Goal: Transaction & Acquisition: Purchase product/service

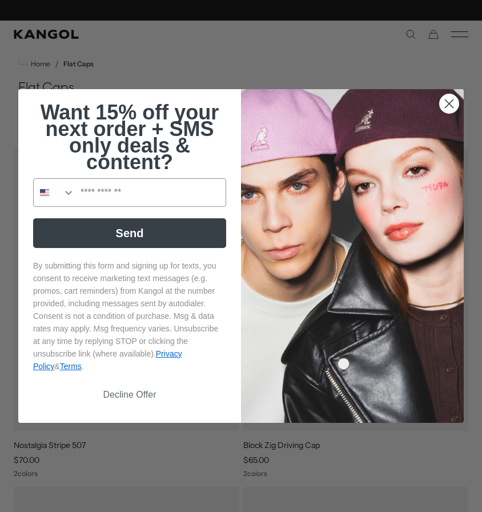
click at [449, 100] on icon "Close dialog" at bounding box center [449, 104] width 8 height 8
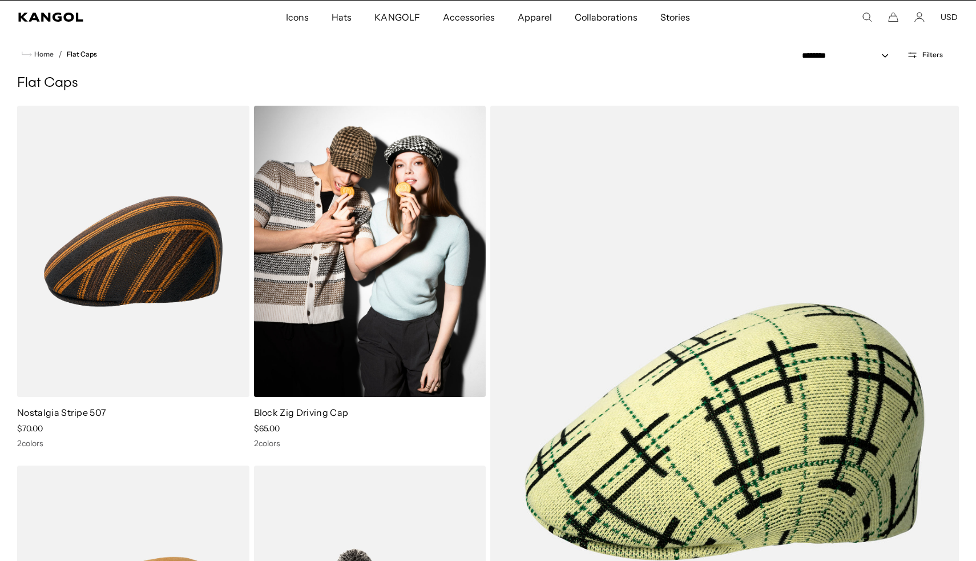
click at [437, 293] on img at bounding box center [370, 251] width 232 height 291
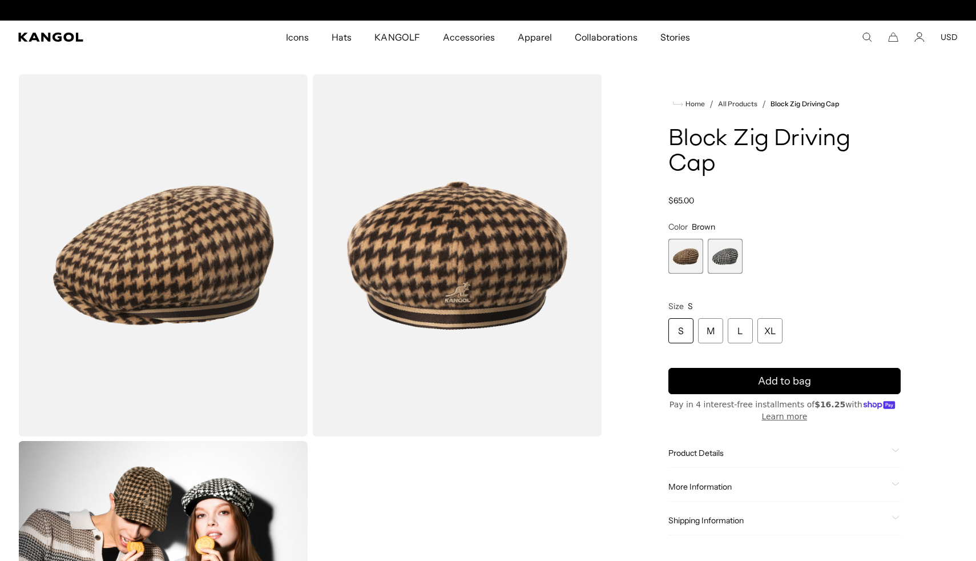
scroll to position [0, 235]
click at [623, 385] on div "Home / All Products / Block Zig Driving Cap Block Zig Driving Cap Regular price…" at bounding box center [785, 438] width 347 height 729
click at [727, 255] on span "2 of 2" at bounding box center [725, 256] width 35 height 35
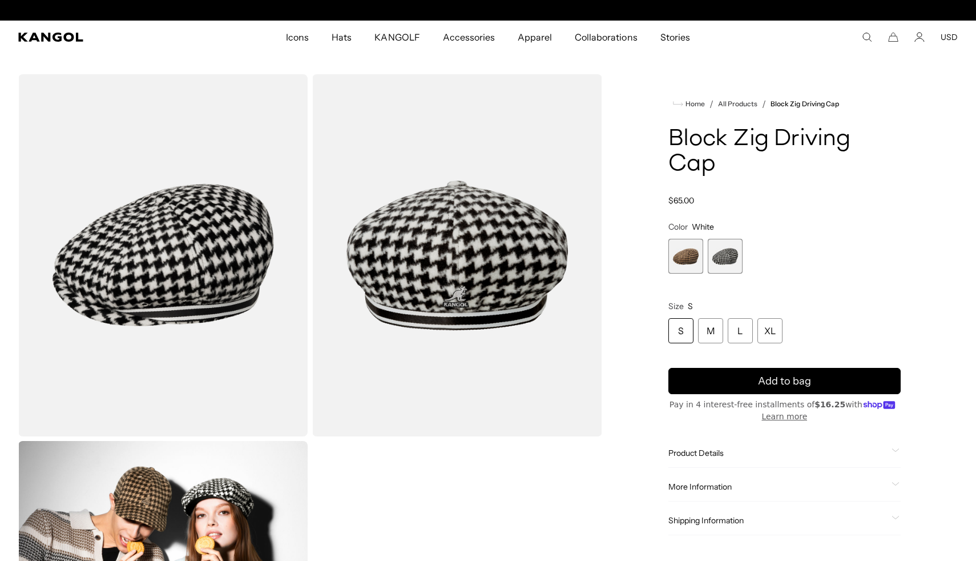
scroll to position [0, 235]
click at [682, 254] on span "1 of 2" at bounding box center [686, 256] width 35 height 35
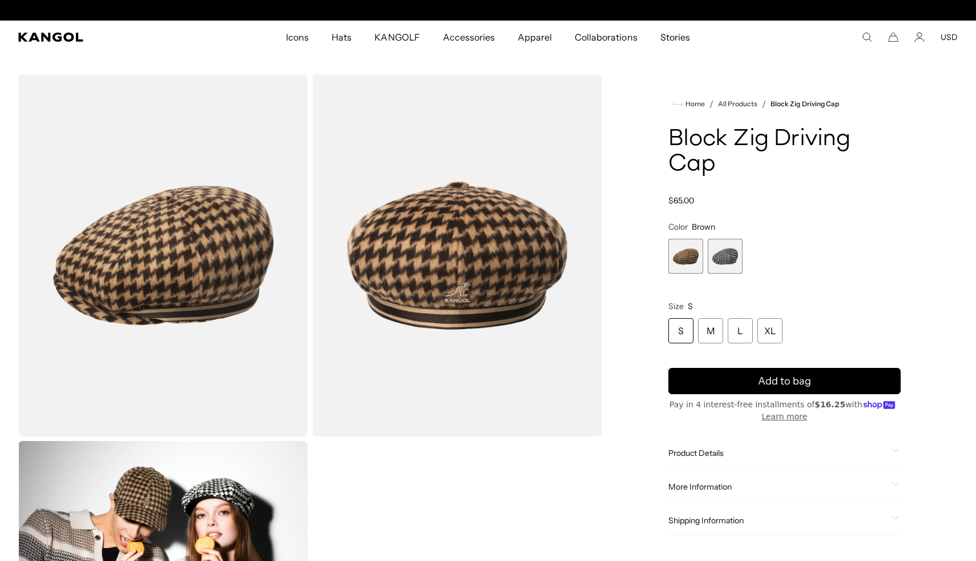
scroll to position [0, 235]
click at [735, 248] on span "2 of 2" at bounding box center [725, 256] width 35 height 35
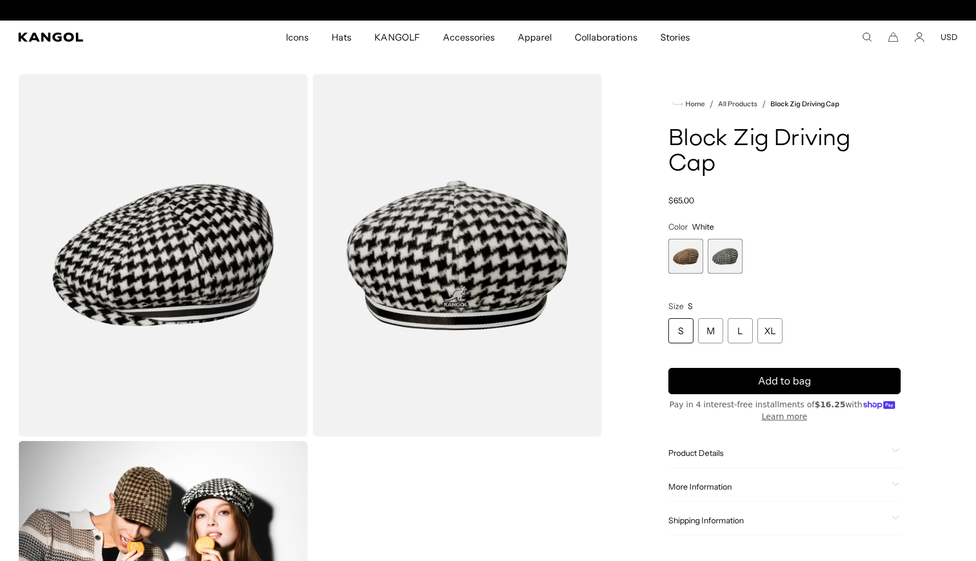
scroll to position [0, 235]
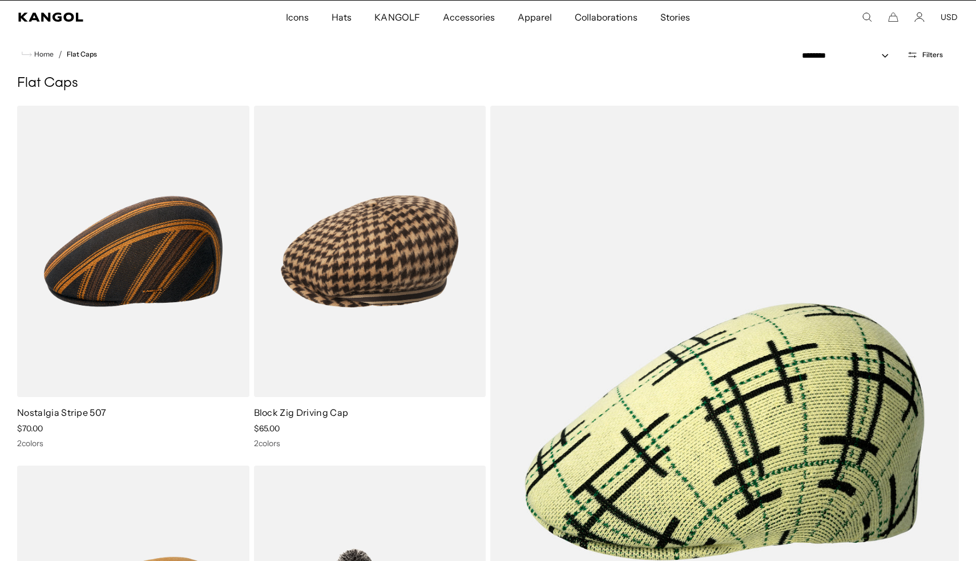
scroll to position [0, 235]
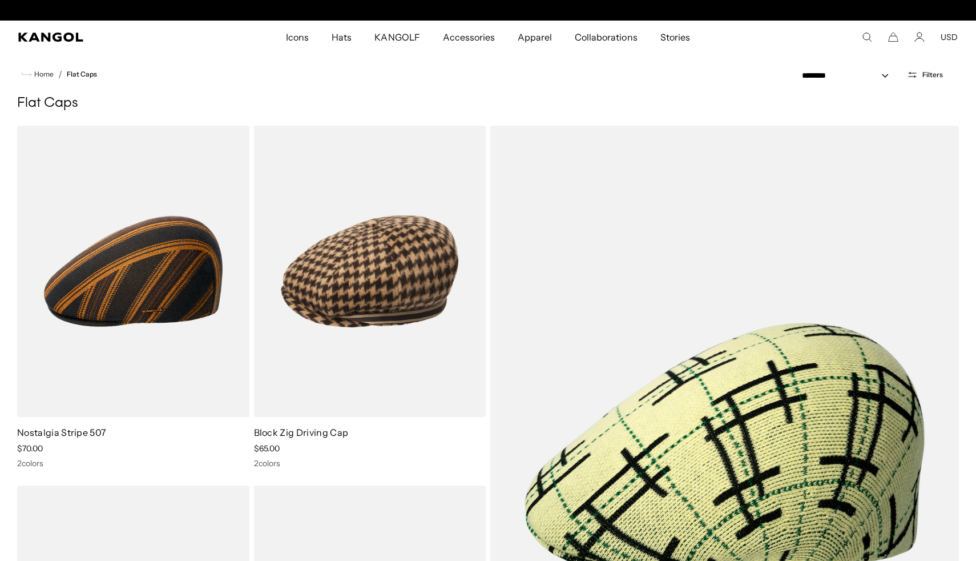
scroll to position [0, 0]
